Goal: Task Accomplishment & Management: Complete application form

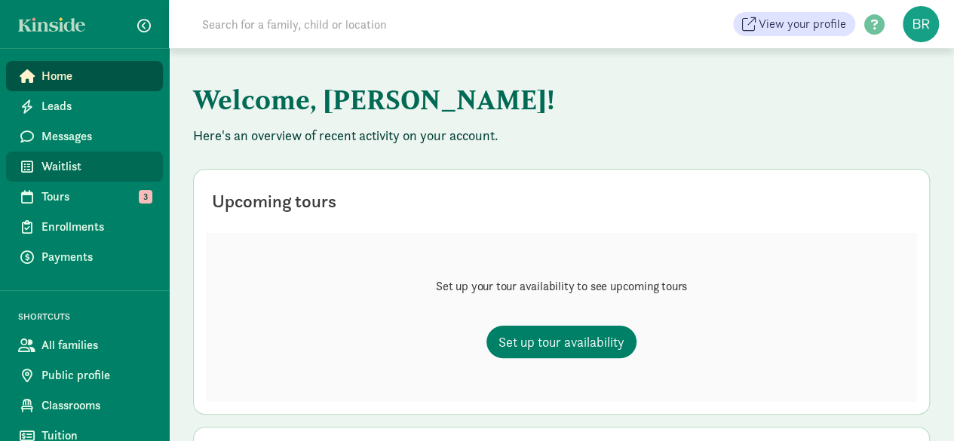
click at [86, 171] on span "Waitlist" at bounding box center [95, 167] width 109 height 18
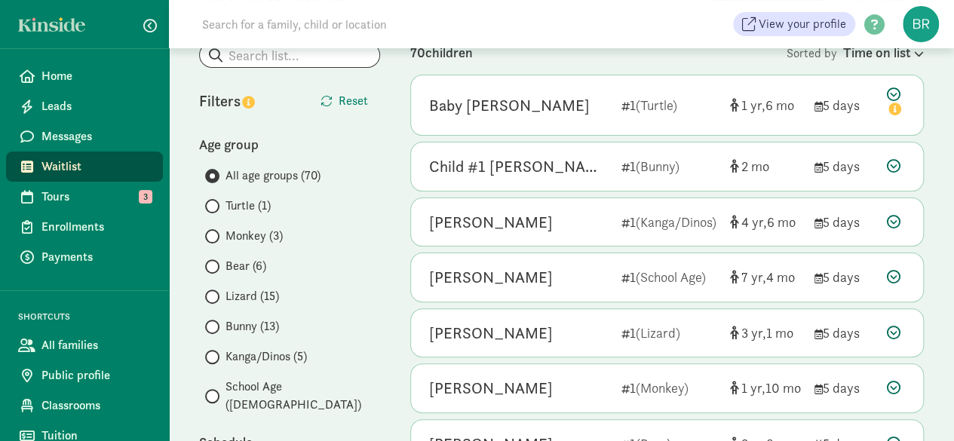
scroll to position [151, 0]
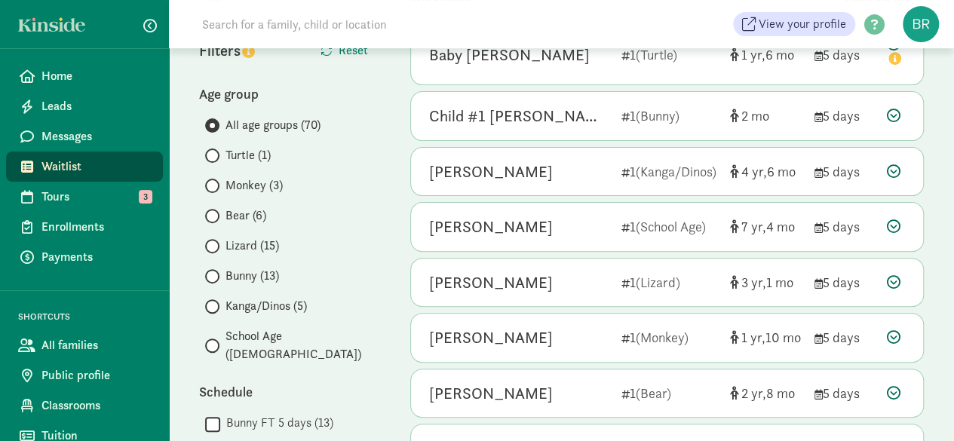
click at [217, 278] on span at bounding box center [212, 276] width 14 height 14
click at [215, 278] on input "Bunny (13)" at bounding box center [210, 277] width 10 height 10
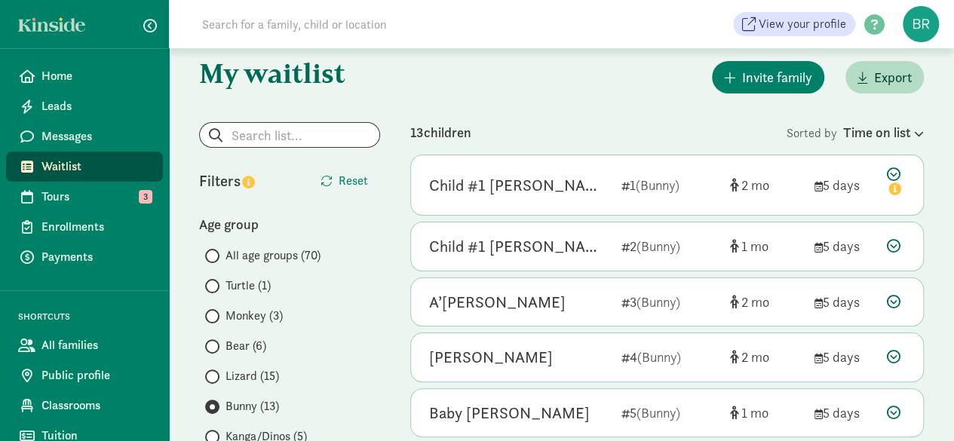
scroll to position [0, 0]
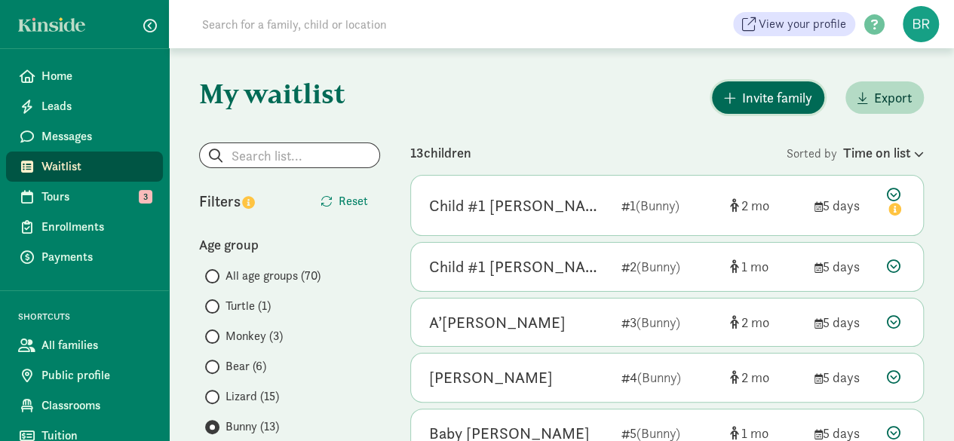
click at [774, 93] on span "Invite family" at bounding box center [777, 97] width 70 height 20
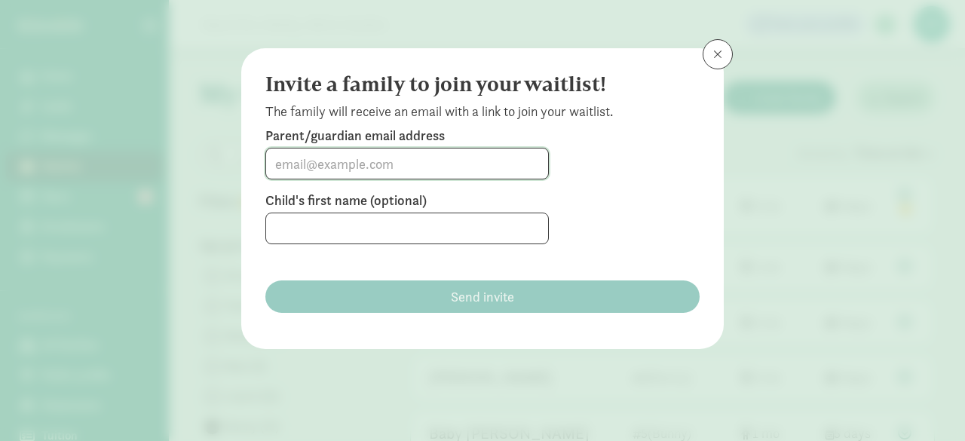
click at [379, 162] on input at bounding box center [407, 164] width 282 height 30
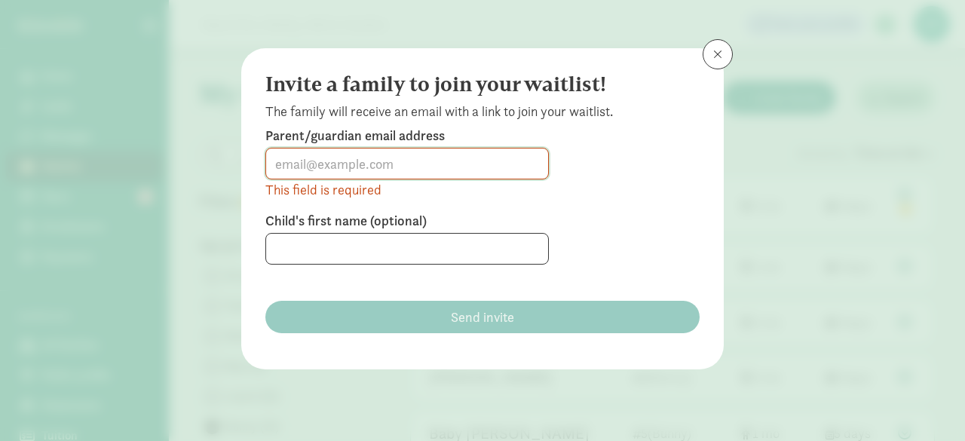
click at [377, 164] on input at bounding box center [407, 164] width 282 height 30
paste input "lexihorvath63@gmail.com"
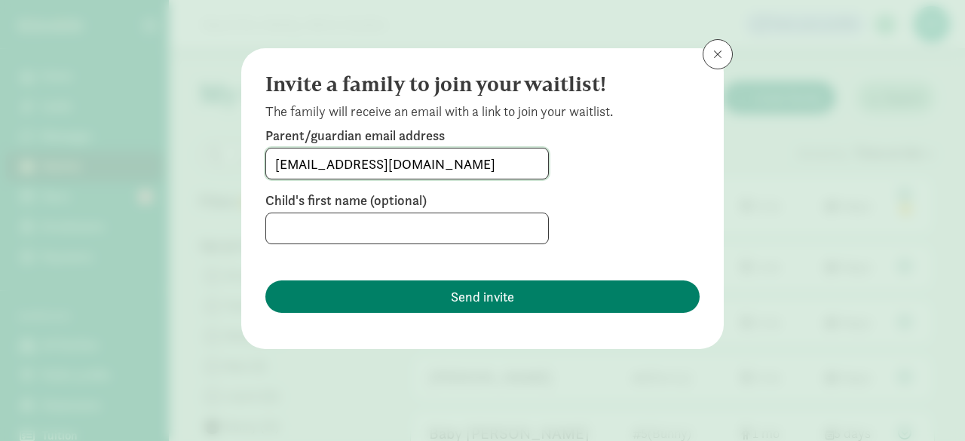
type input "lexihorvath63@gmail.com"
click at [408, 226] on input at bounding box center [407, 228] width 282 height 30
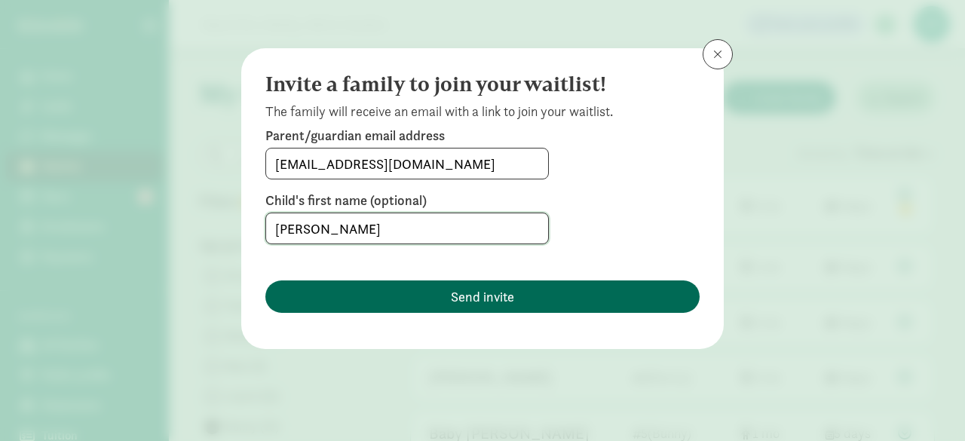
type input "Baby Smith"
click at [423, 310] on button "Send invite" at bounding box center [483, 297] width 434 height 32
